Goal: Information Seeking & Learning: Learn about a topic

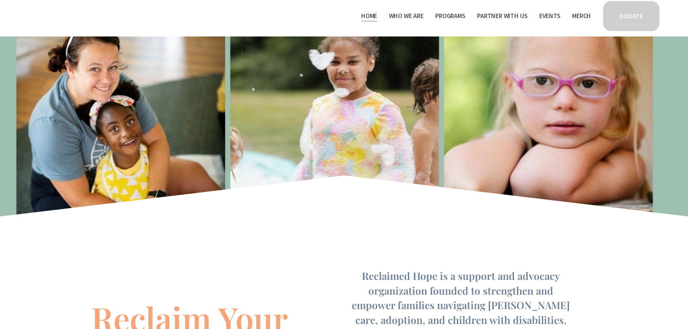
scroll to position [433, 0]
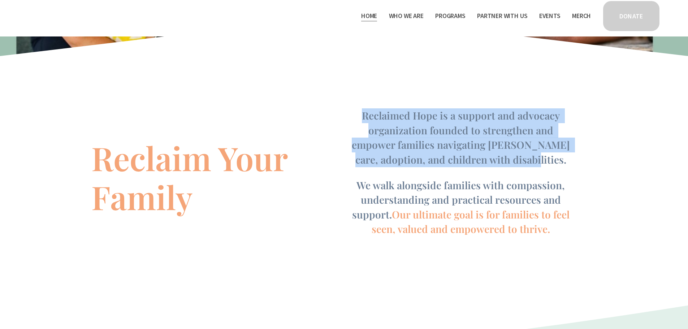
drag, startPoint x: 516, startPoint y: 161, endPoint x: 366, endPoint y: 121, distance: 155.9
click at [366, 121] on h4 "Reclaimed Hope is a support and advocacy organization founded to strengthen and…" at bounding box center [461, 137] width 230 height 59
copy span "Reclaimed Hope is a support and advocacy organization founded to strengthen and…"
click at [441, 17] on span "Programs" at bounding box center [450, 16] width 30 height 10
click at [0, 0] on link "Thrive Support Groups" at bounding box center [0, 0] width 0 height 0
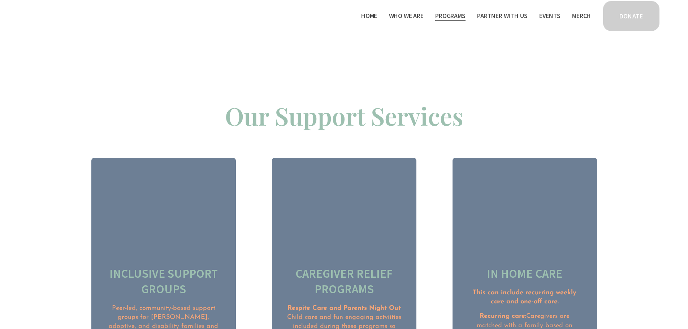
scroll to position [795, 0]
